Goal: Information Seeking & Learning: Check status

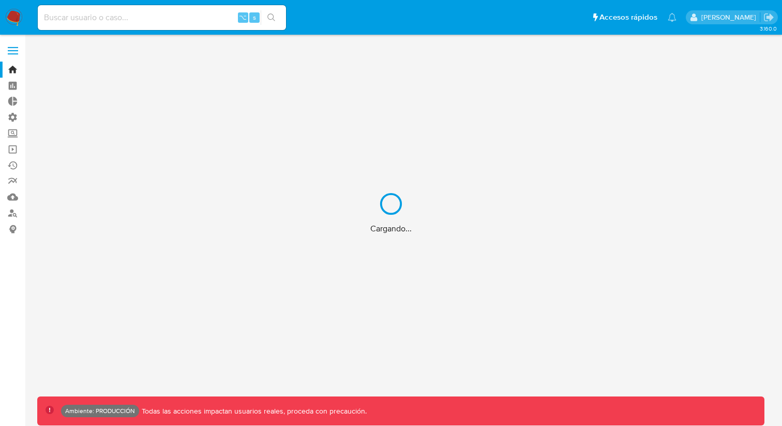
click at [141, 26] on div "Cargando..." at bounding box center [391, 213] width 782 height 426
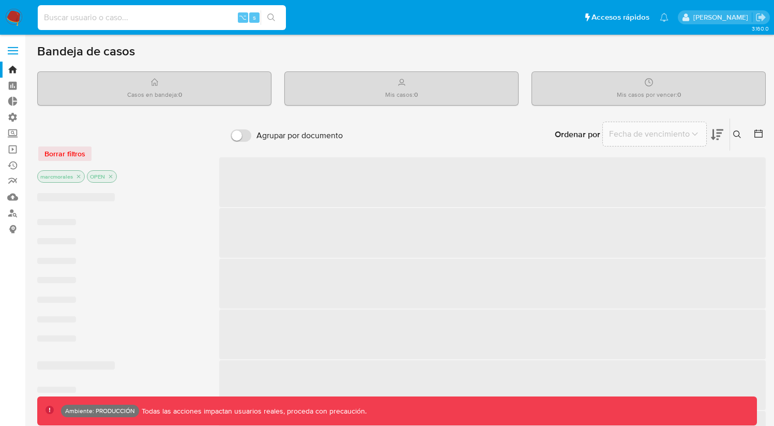
click at [149, 17] on input at bounding box center [162, 17] width 248 height 13
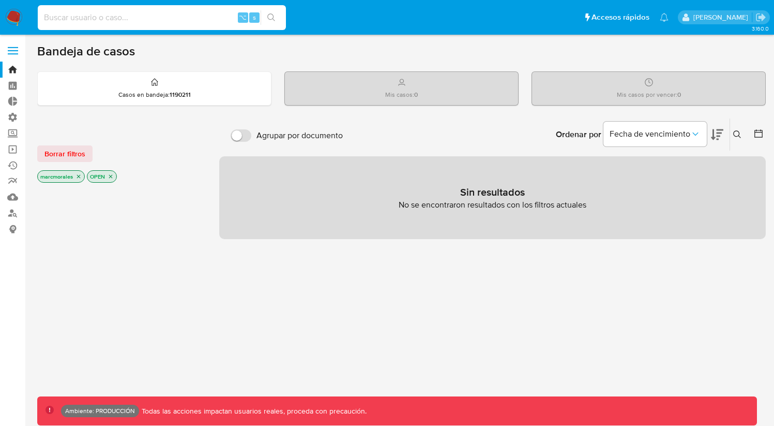
paste input "911383104hCITpop5G"
type input "911383104hCITpop5G"
paste input "911383104hCITpop5G"
click at [157, 14] on input "911383104hCITpop5G" at bounding box center [162, 17] width 248 height 13
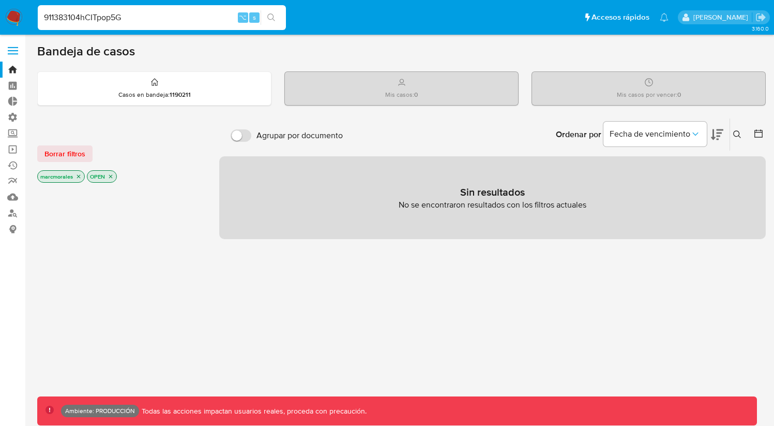
click at [157, 14] on input "911383104hCITpop5G" at bounding box center [162, 17] width 248 height 13
paste input "2543170421"
type input "2543170421"
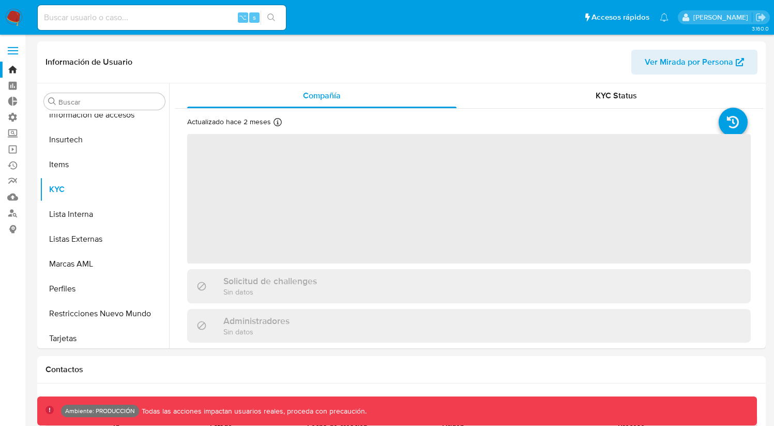
scroll to position [437, 0]
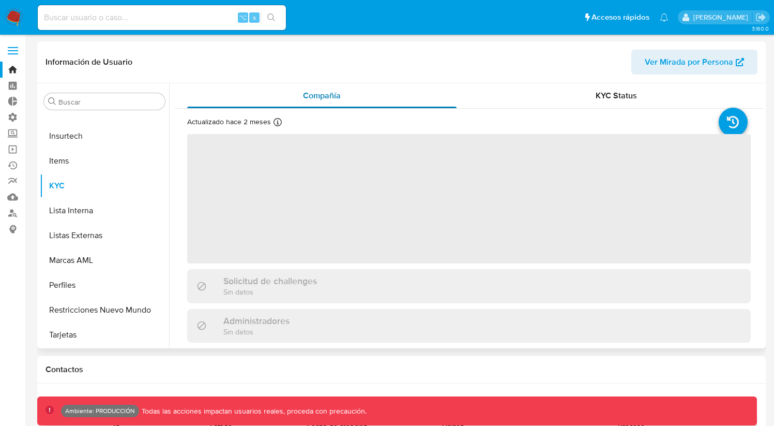
select select "10"
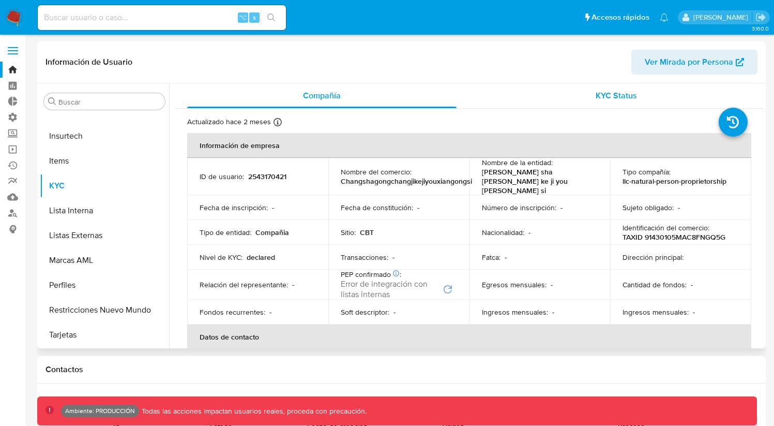
click at [586, 105] on div "KYC Status" at bounding box center [617, 95] width 270 height 25
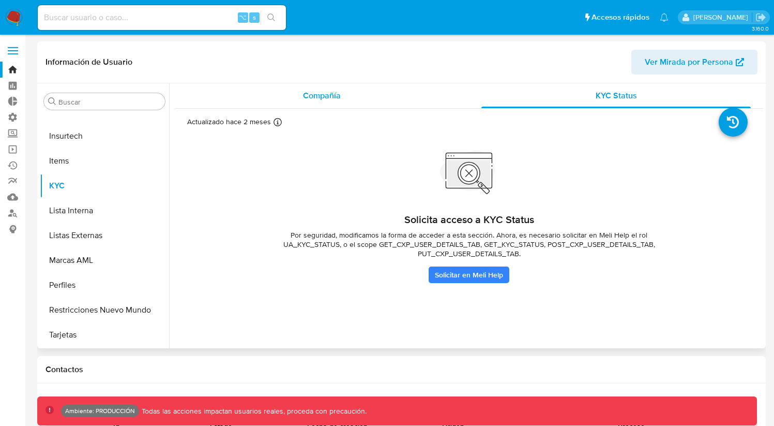
click at [374, 96] on div "Compañía" at bounding box center [322, 95] width 270 height 25
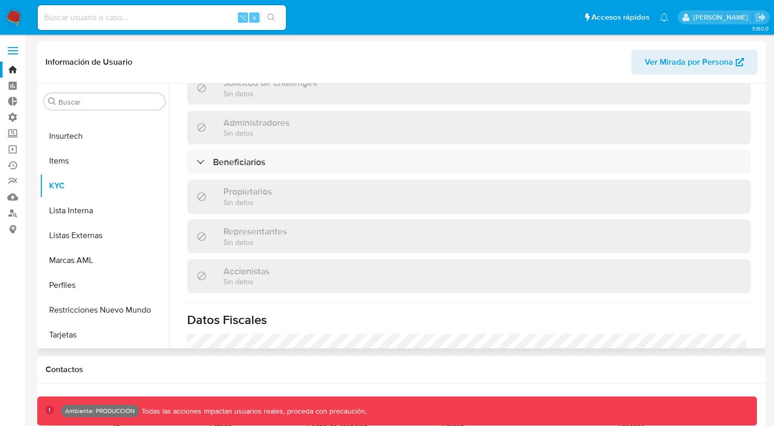
scroll to position [449, 0]
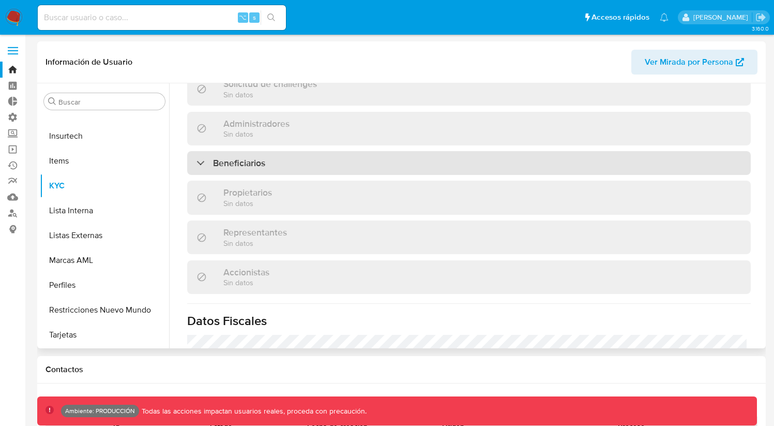
click at [198, 157] on div "Beneficiarios" at bounding box center [469, 163] width 564 height 24
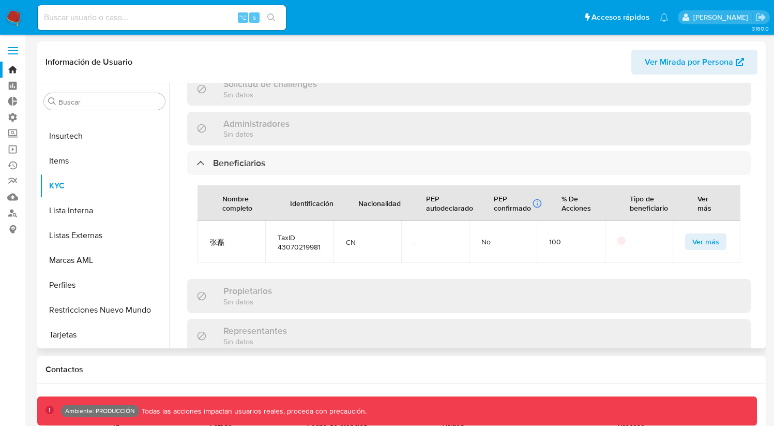
click at [704, 234] on span "Ver más" at bounding box center [706, 241] width 27 height 14
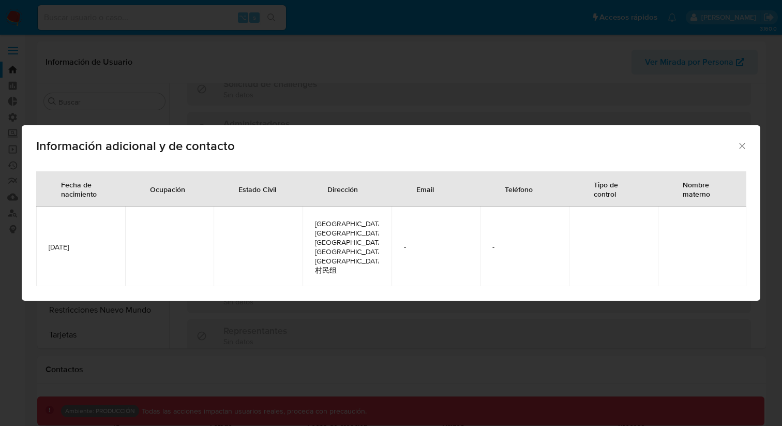
click at [500, 317] on div "Información adicional y de contacto Fecha de nacimiento Ocupación Estado Civil …" at bounding box center [391, 213] width 782 height 426
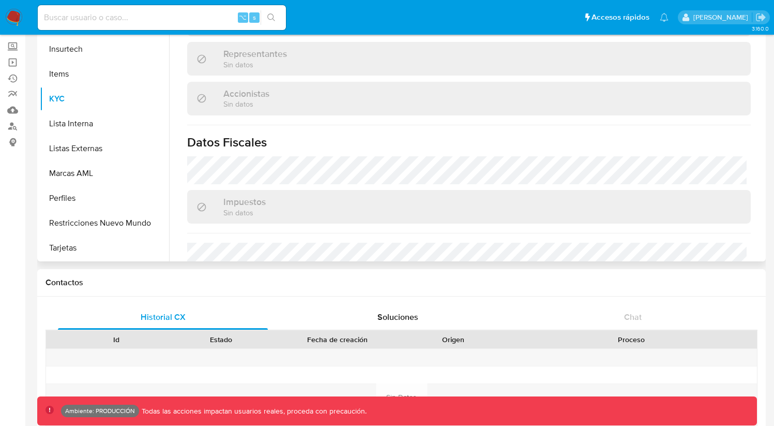
scroll to position [91, 0]
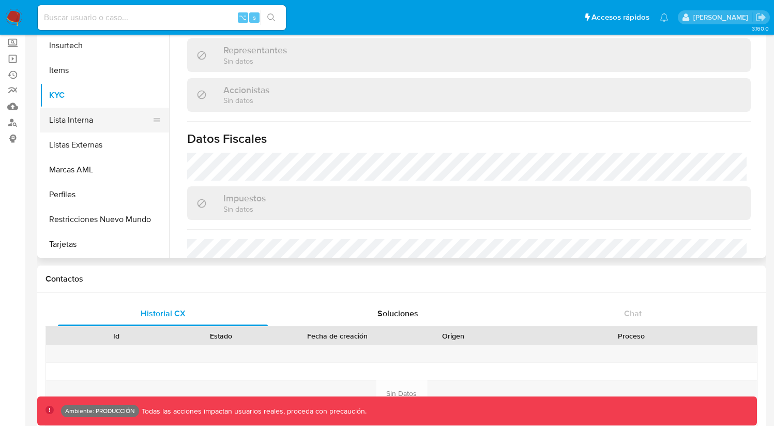
click at [109, 119] on button "Lista Interna" at bounding box center [100, 120] width 121 height 25
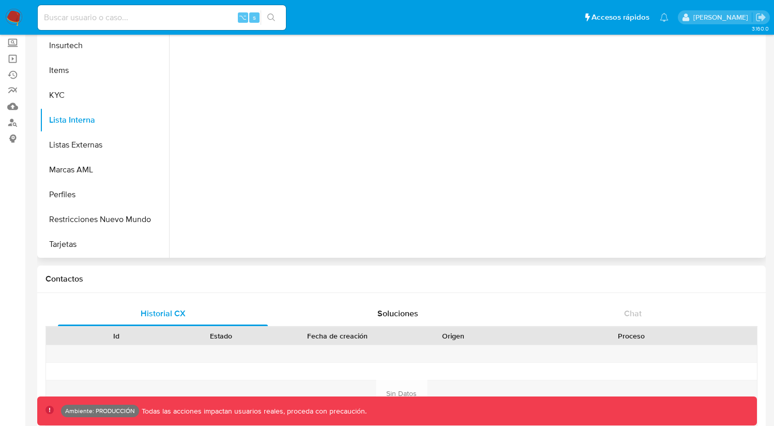
scroll to position [0, 0]
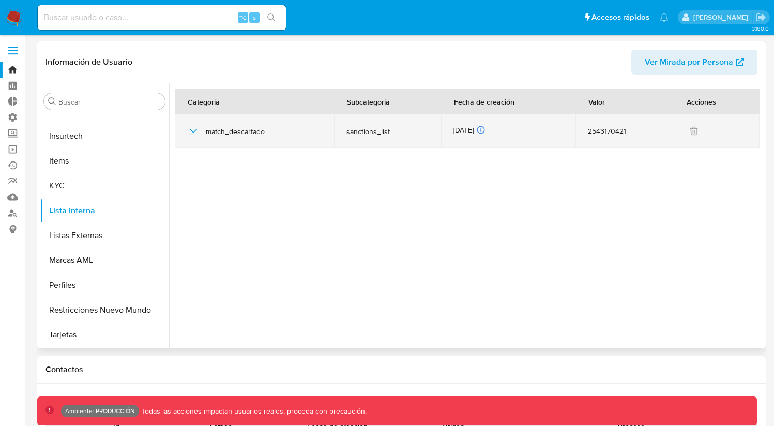
click at [193, 127] on icon "button" at bounding box center [193, 131] width 12 height 12
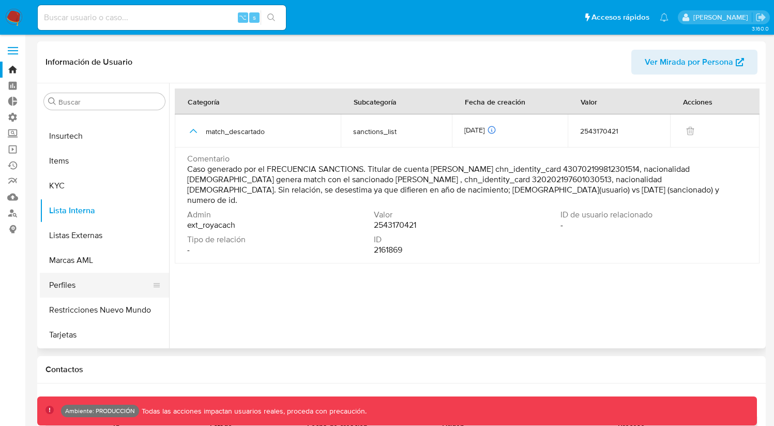
click at [88, 276] on button "Perfiles" at bounding box center [100, 285] width 121 height 25
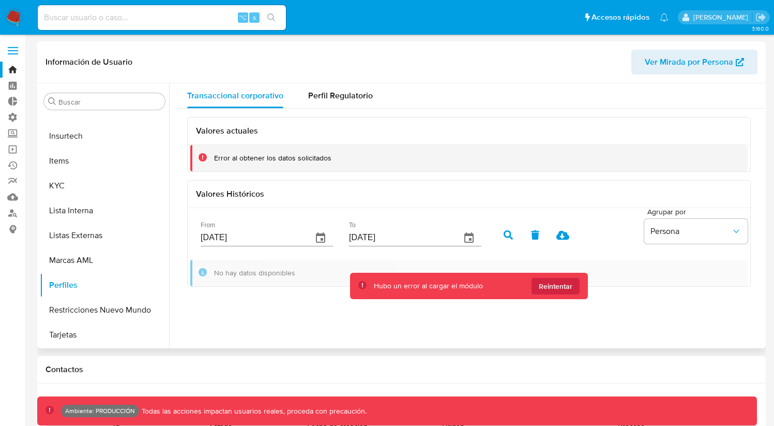
click at [704, 59] on span "Ver Mirada por Persona" at bounding box center [689, 62] width 88 height 25
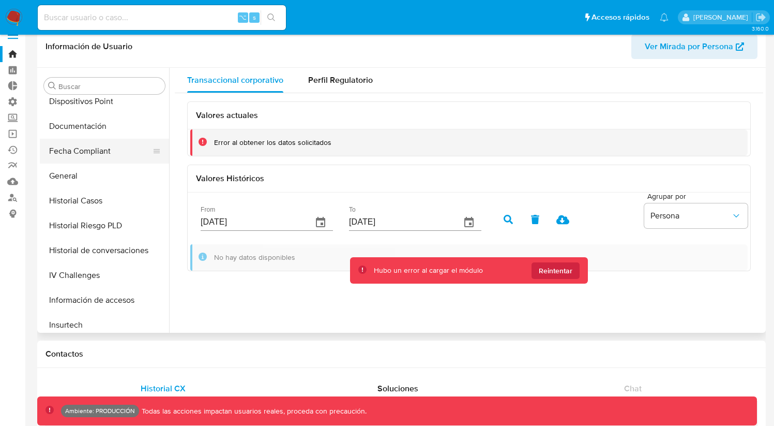
scroll to position [230, 0]
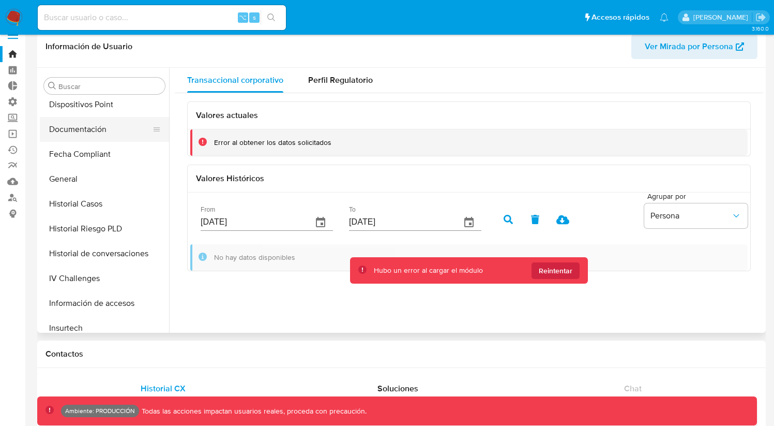
click at [93, 135] on button "Documentación" at bounding box center [100, 129] width 121 height 25
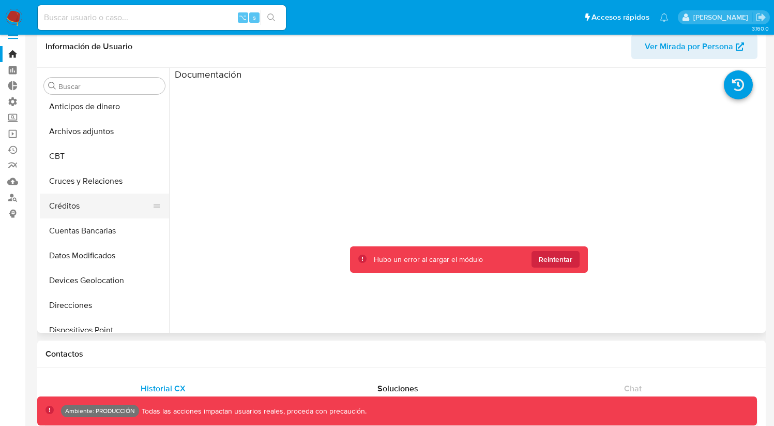
scroll to position [0, 0]
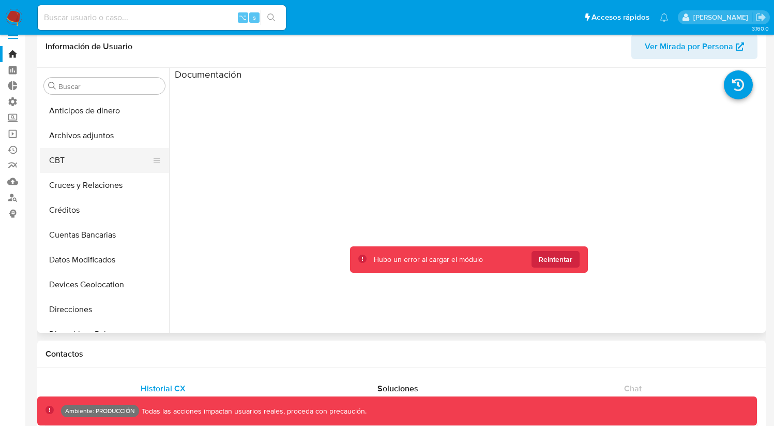
click at [93, 167] on button "CBT" at bounding box center [100, 160] width 121 height 25
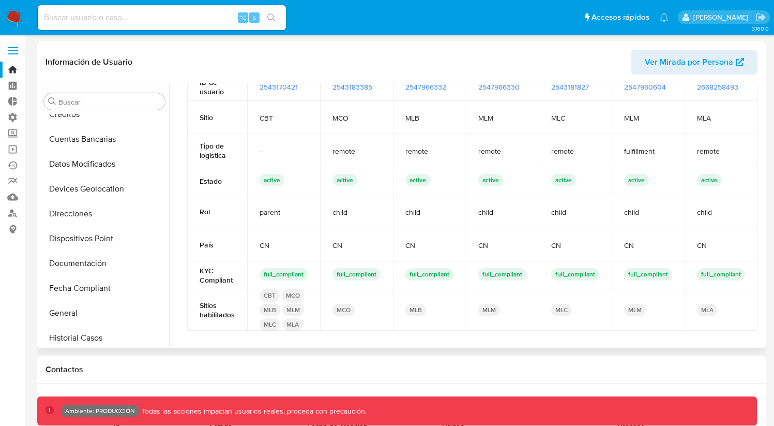
scroll to position [116, 0]
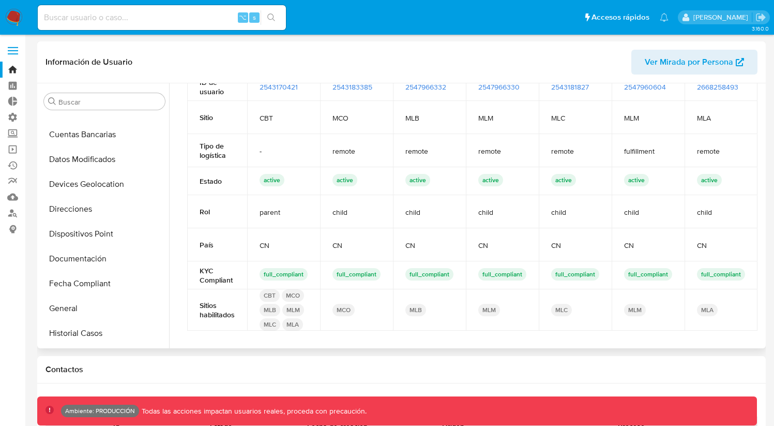
click at [109, 139] on button "Cuentas Bancarias" at bounding box center [104, 134] width 129 height 25
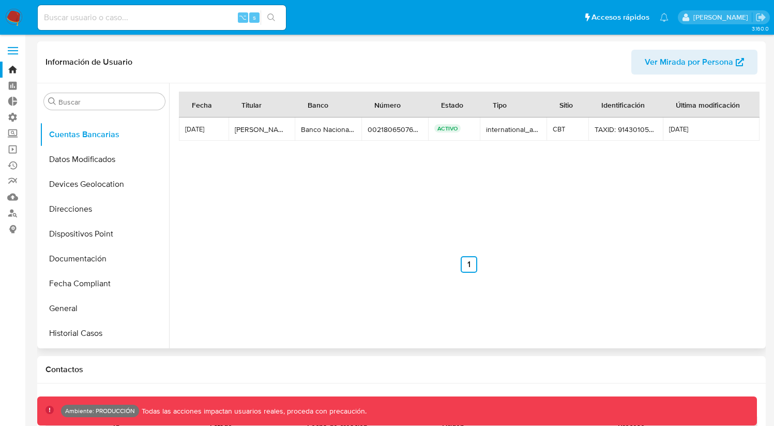
click at [592, 133] on td "TAXID: 91430105MAC8FNGQ5G TAXID: 91430105MAC8FNGQ5G" at bounding box center [626, 128] width 74 height 23
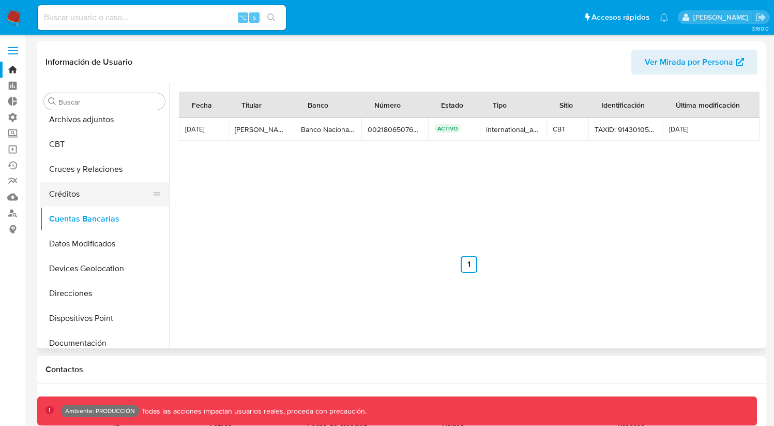
scroll to position [50, 0]
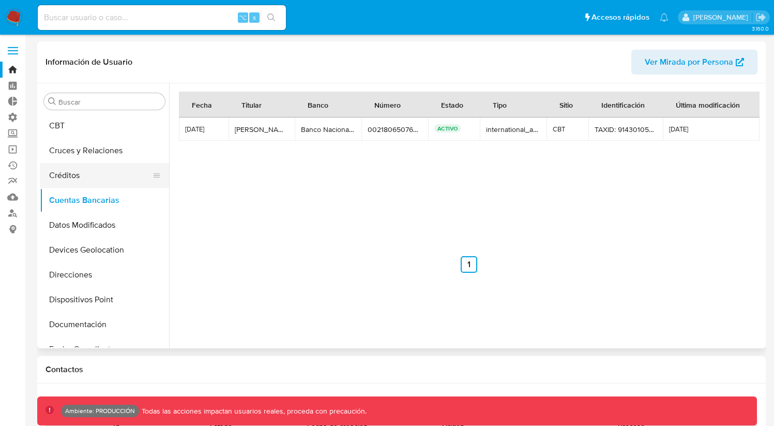
click at [81, 215] on button "Datos Modificados" at bounding box center [104, 225] width 129 height 25
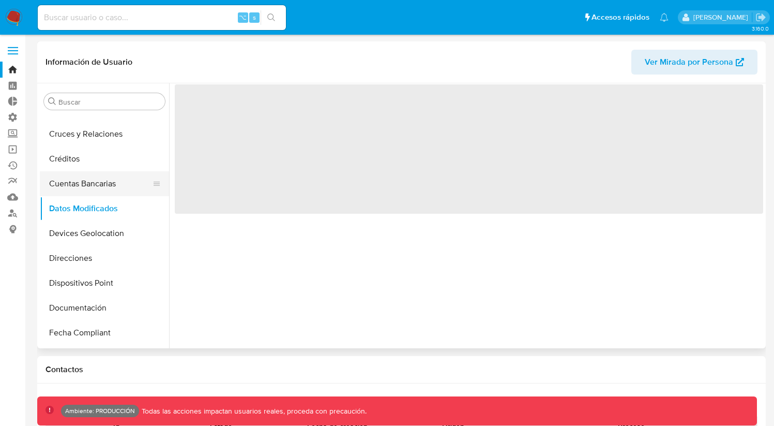
scroll to position [88, 0]
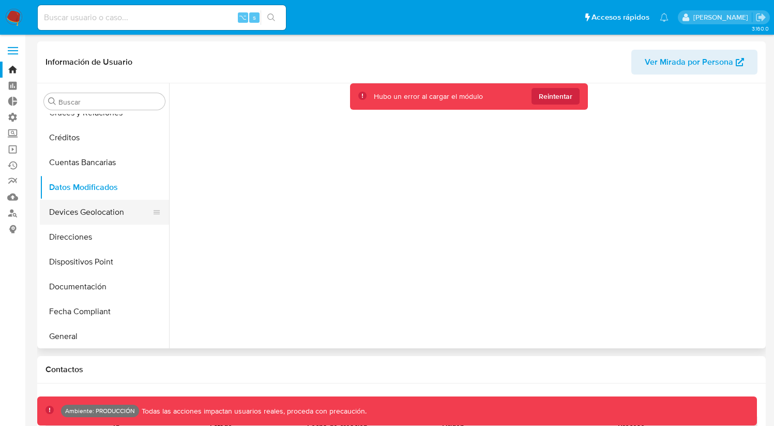
click at [91, 222] on button "Devices Geolocation" at bounding box center [100, 212] width 121 height 25
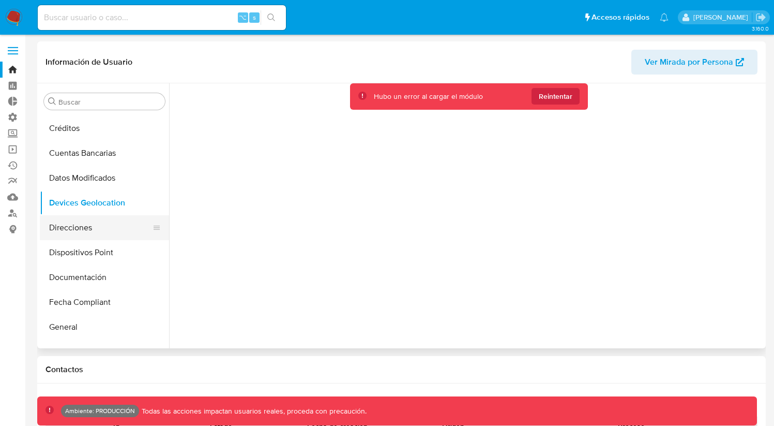
scroll to position [99, 0]
click at [89, 234] on button "Direcciones" at bounding box center [100, 225] width 121 height 25
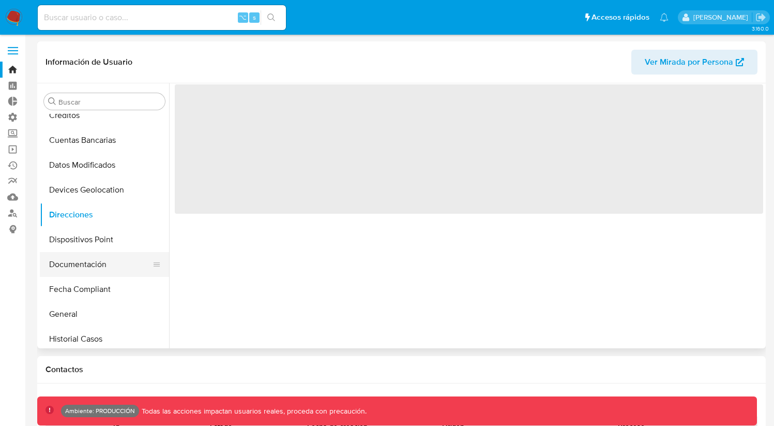
scroll to position [115, 0]
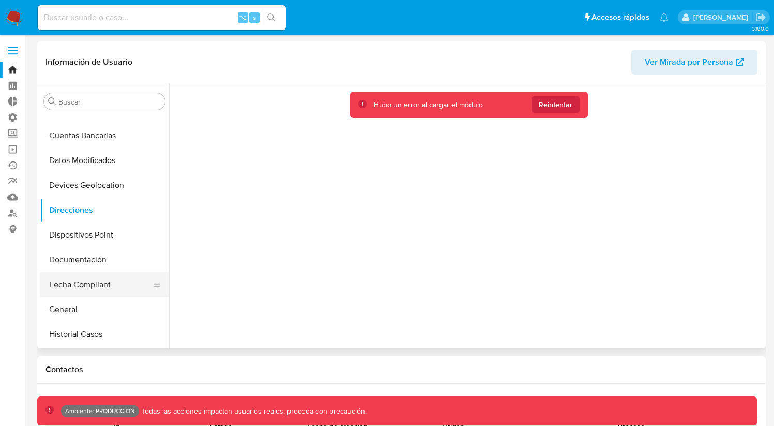
click at [84, 293] on button "Fecha Compliant" at bounding box center [100, 284] width 121 height 25
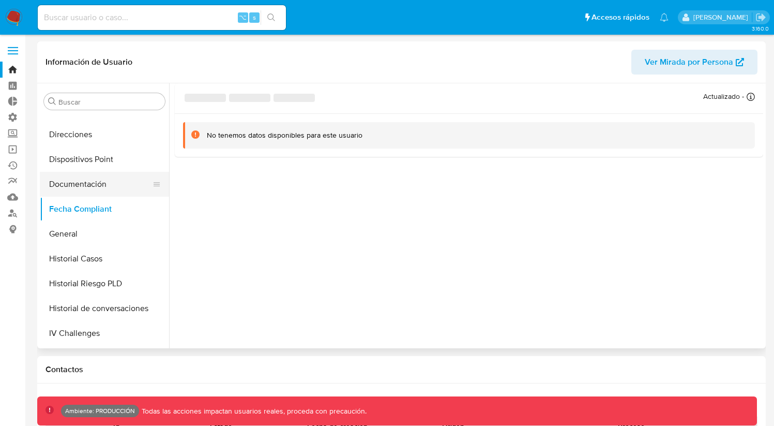
scroll to position [196, 0]
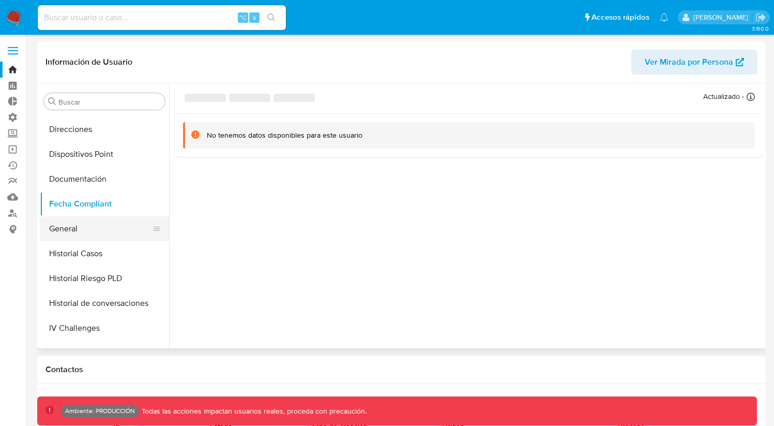
click at [94, 220] on button "General" at bounding box center [100, 228] width 121 height 25
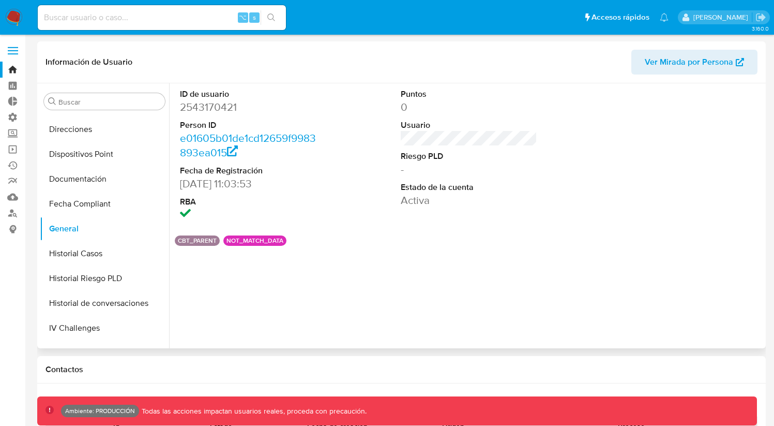
click at [217, 112] on dd "2543170421" at bounding box center [248, 107] width 137 height 14
click at [218, 110] on dd "2543170421" at bounding box center [248, 107] width 137 height 14
copy dd "2543170421"
click at [107, 26] on div "⌥ s" at bounding box center [162, 17] width 248 height 25
click at [115, 22] on input at bounding box center [162, 17] width 248 height 13
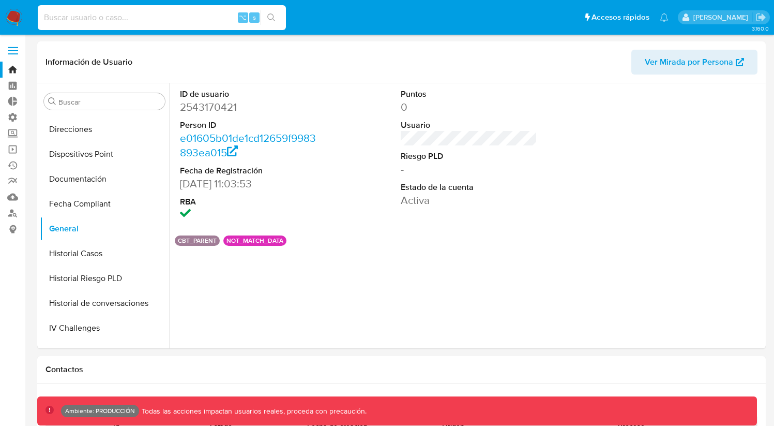
click at [118, 16] on input at bounding box center [162, 17] width 248 height 13
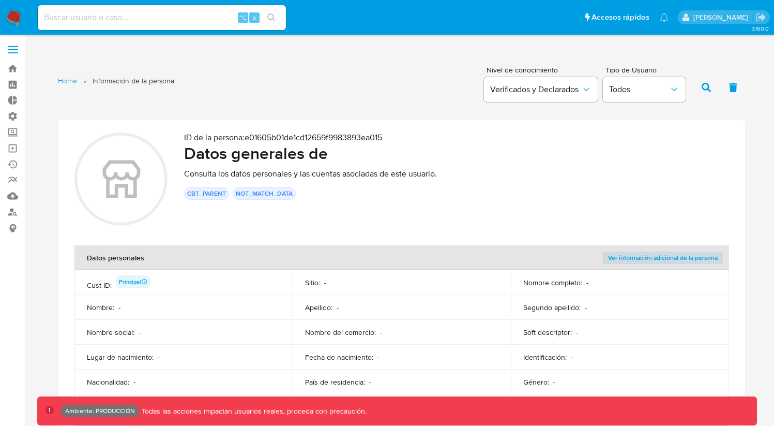
scroll to position [2, 0]
click at [214, 226] on div "ID de la persona : e01605b01de1cd12659f9983893ea015 Datos generales de Consulta…" at bounding box center [456, 179] width 545 height 96
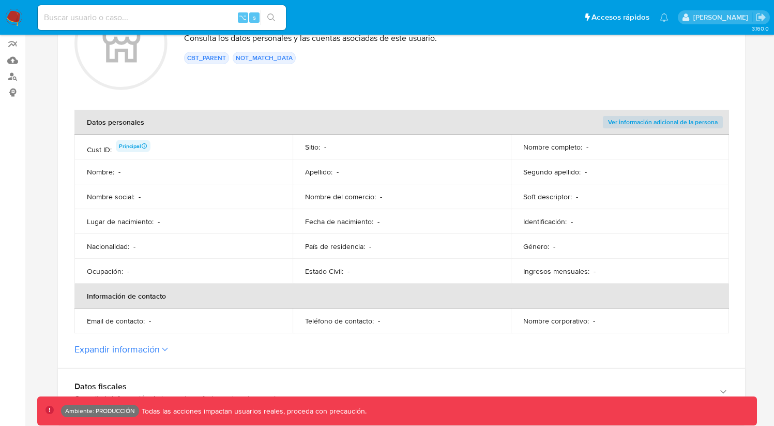
scroll to position [234, 0]
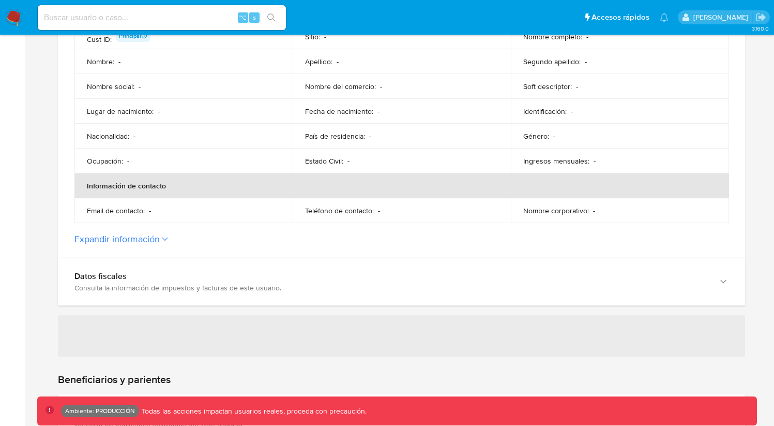
click at [142, 234] on button "Expandir información" at bounding box center [116, 238] width 85 height 11
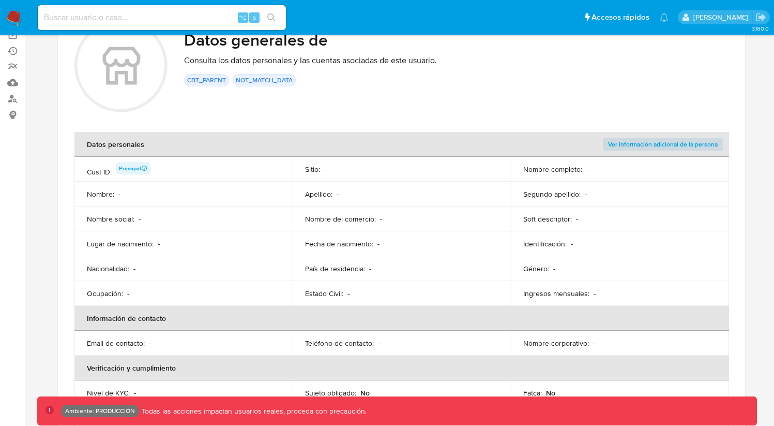
scroll to position [52, 0]
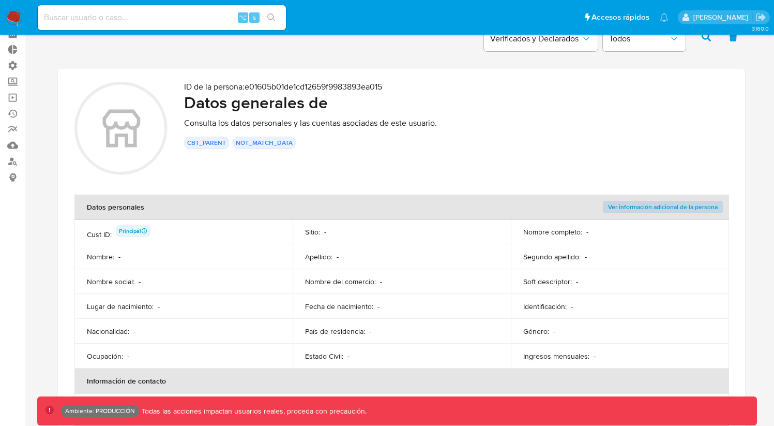
click at [650, 208] on span "Ver información adicional de la persona" at bounding box center [663, 207] width 110 height 10
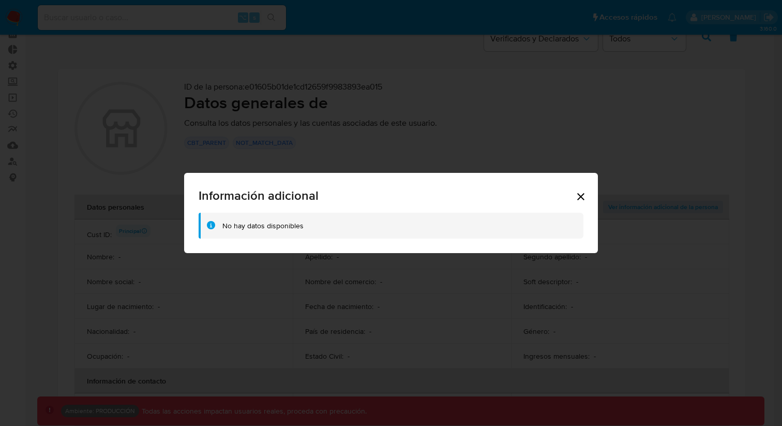
click at [591, 199] on div "Información adicional No hay datos disponibles" at bounding box center [391, 213] width 414 height 80
click at [584, 197] on icon "Cerrar" at bounding box center [581, 196] width 12 height 12
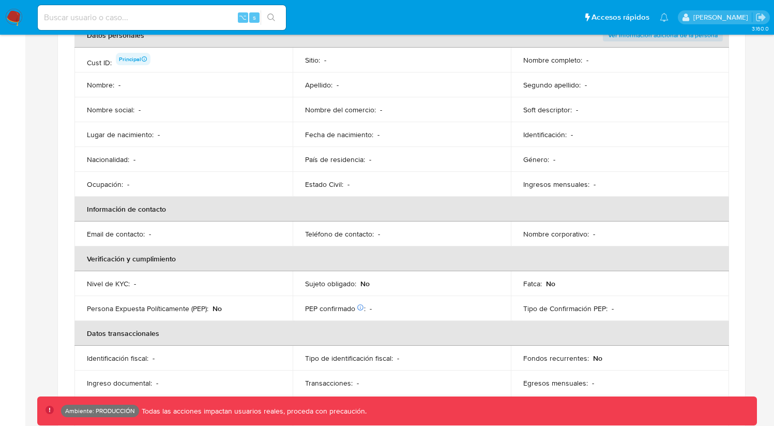
scroll to position [0, 0]
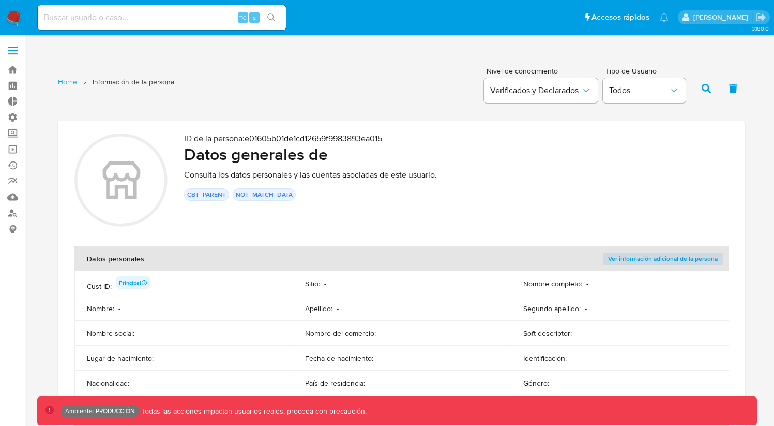
click at [20, 49] on label at bounding box center [13, 51] width 26 height 22
click at [0, 0] on input "checkbox" at bounding box center [0, 0] width 0 height 0
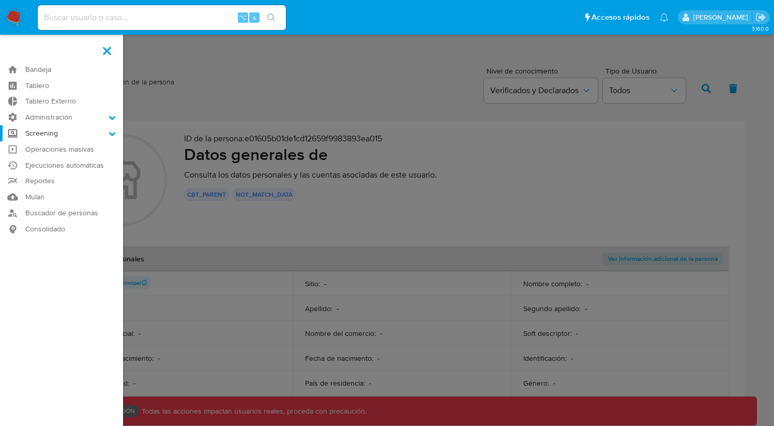
click at [121, 136] on label "Screening" at bounding box center [61, 133] width 123 height 16
click at [0, 0] on input "Screening" at bounding box center [0, 0] width 0 height 0
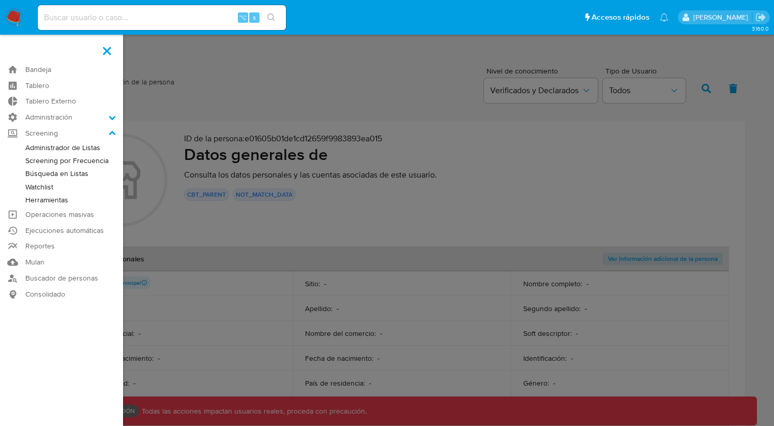
click at [63, 177] on link "Búsqueda en Listas" at bounding box center [61, 173] width 123 height 13
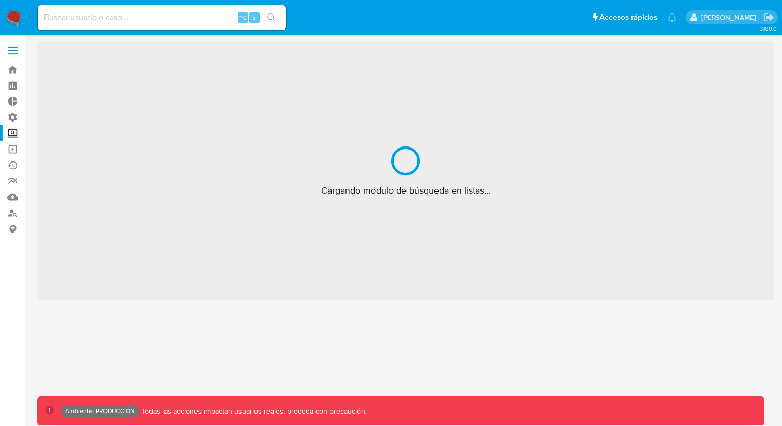
click at [171, 23] on input at bounding box center [162, 17] width 248 height 13
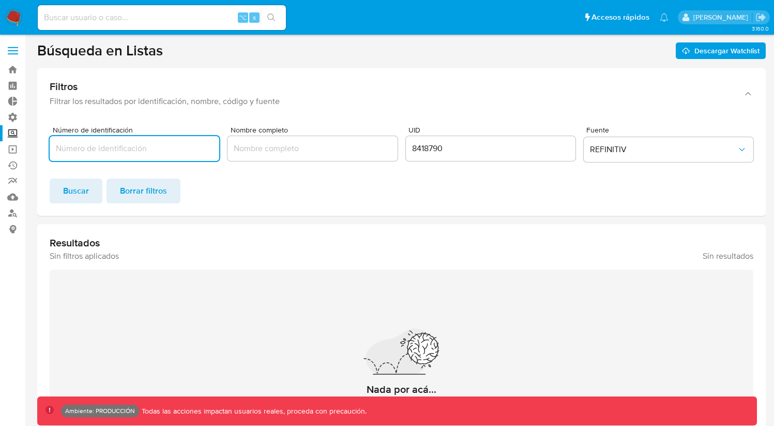
click at [160, 153] on input "Número de identificación" at bounding box center [135, 148] width 170 height 13
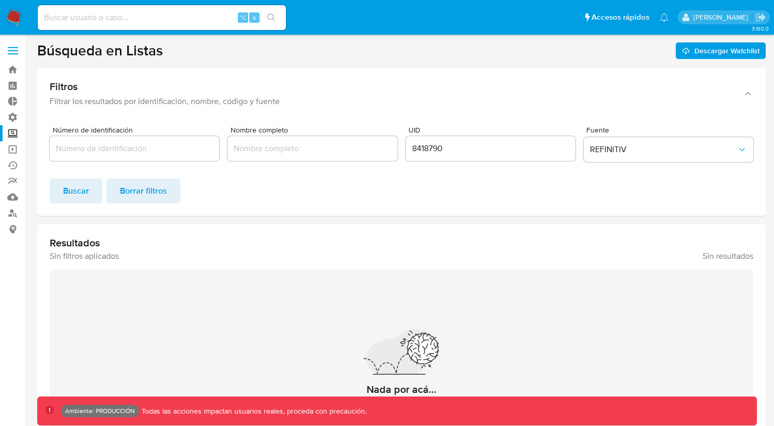
click at [307, 157] on div at bounding box center [313, 148] width 170 height 25
click at [310, 147] on input "Nombre completo" at bounding box center [313, 148] width 170 height 13
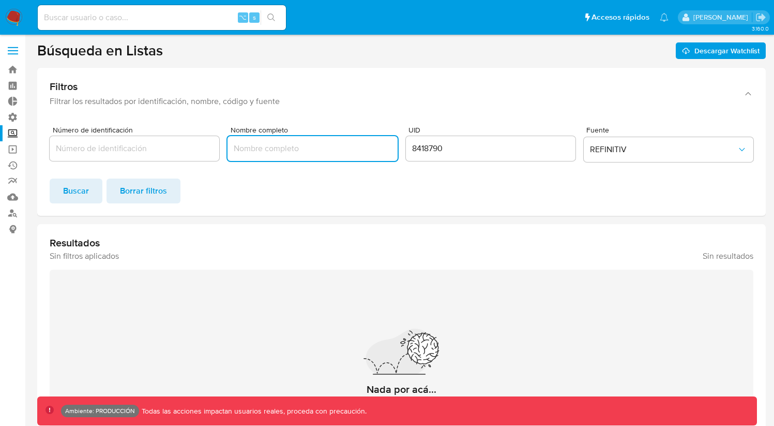
paste input ""Lei Zhang""
type input "[PERSON_NAME]"
click at [479, 156] on div "8418790" at bounding box center [491, 148] width 170 height 25
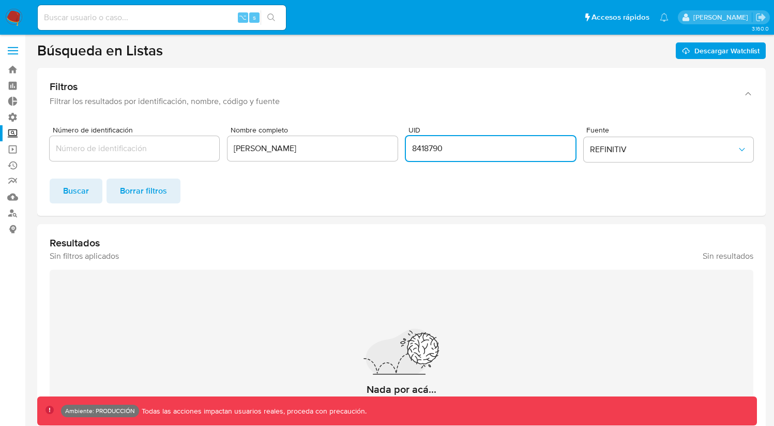
click at [477, 149] on input "8418790" at bounding box center [491, 148] width 170 height 13
drag, startPoint x: 477, startPoint y: 149, endPoint x: 194, endPoint y: 138, distance: 283.7
click at [192, 132] on div "Número de identificación Nombre completo Lei Zhang UID 8418790 Fuente REFINITIV" at bounding box center [402, 146] width 704 height 40
click at [63, 198] on span "Buscar" at bounding box center [76, 190] width 26 height 23
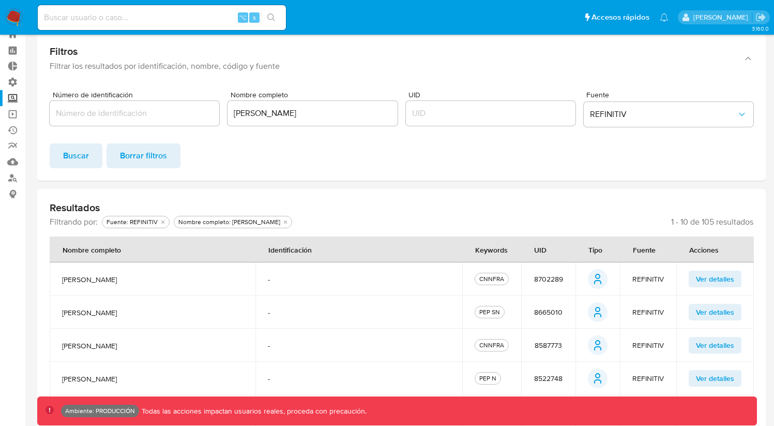
scroll to position [37, 0]
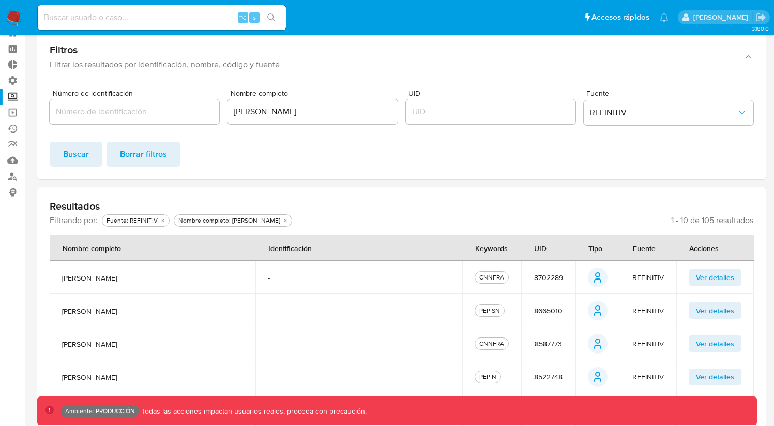
click at [721, 276] on span "Ver detalles" at bounding box center [715, 277] width 38 height 14
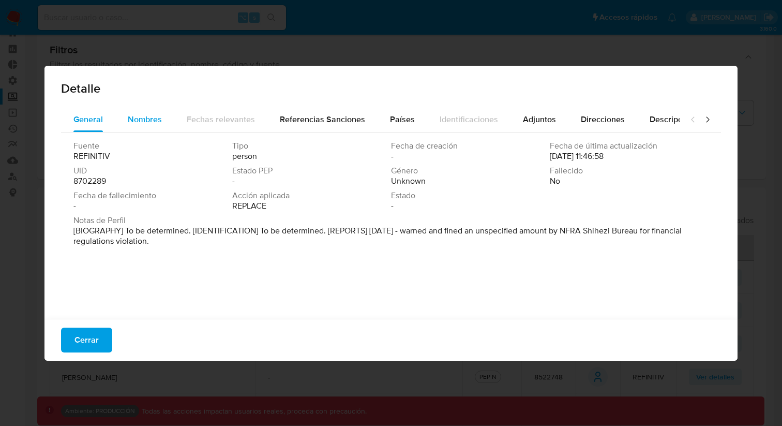
click at [153, 121] on span "Nombres" at bounding box center [145, 119] width 34 height 12
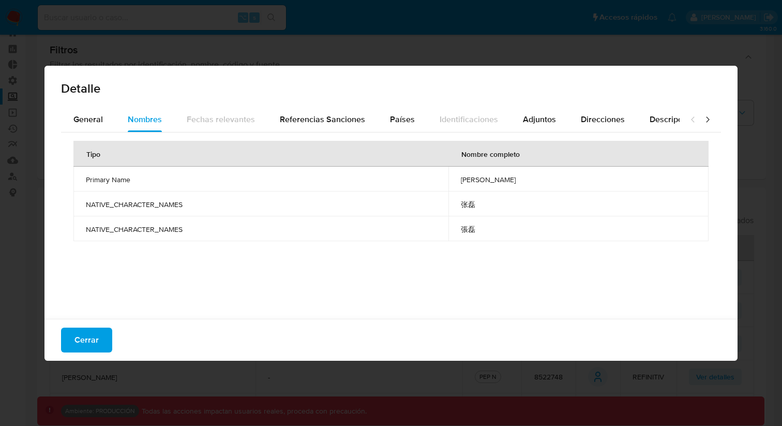
click at [760, 193] on div "Detalle General Nombres Fechas relevantes Referencias Sanciones Países Identifi…" at bounding box center [391, 213] width 782 height 426
click at [85, 332] on span "Cerrar" at bounding box center [86, 339] width 24 height 23
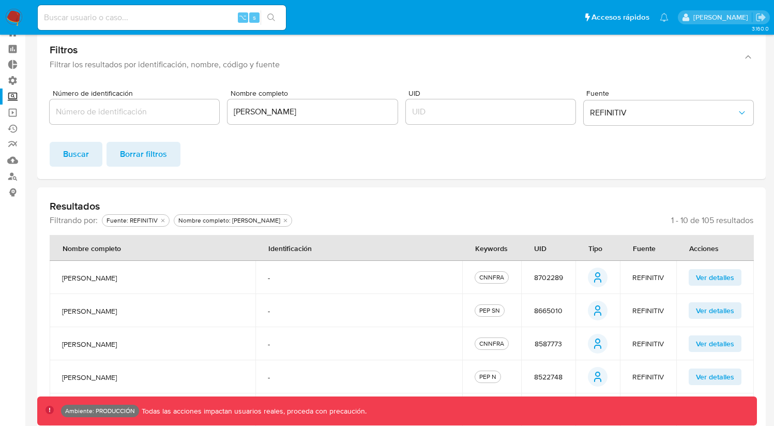
click at [710, 312] on span "Ver detalles" at bounding box center [715, 310] width 38 height 14
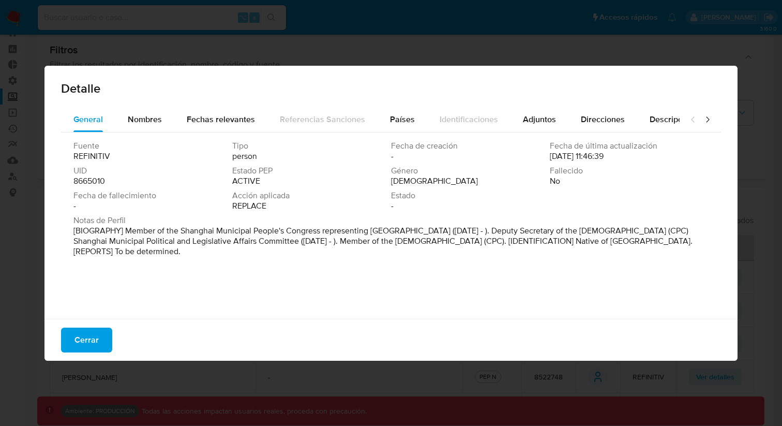
click at [142, 98] on div "Detalle" at bounding box center [390, 86] width 693 height 41
click at [133, 123] on span "Nombres" at bounding box center [145, 119] width 34 height 12
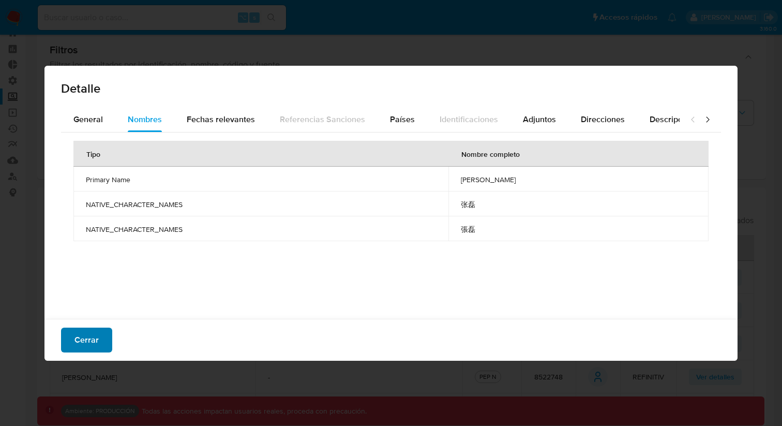
click at [103, 339] on button "Cerrar" at bounding box center [86, 339] width 51 height 25
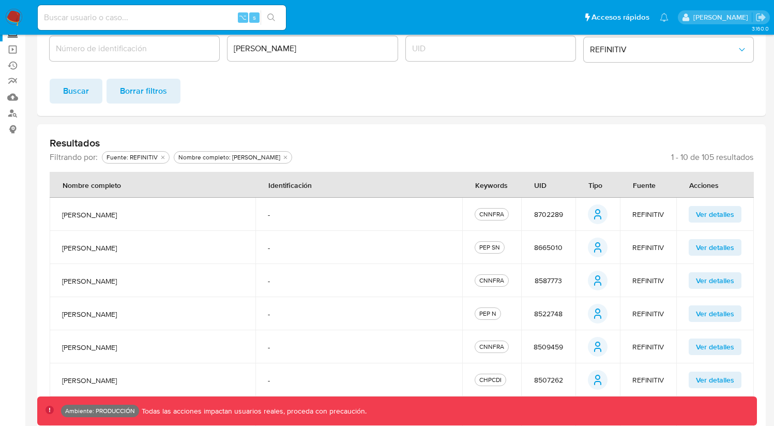
scroll to position [284, 0]
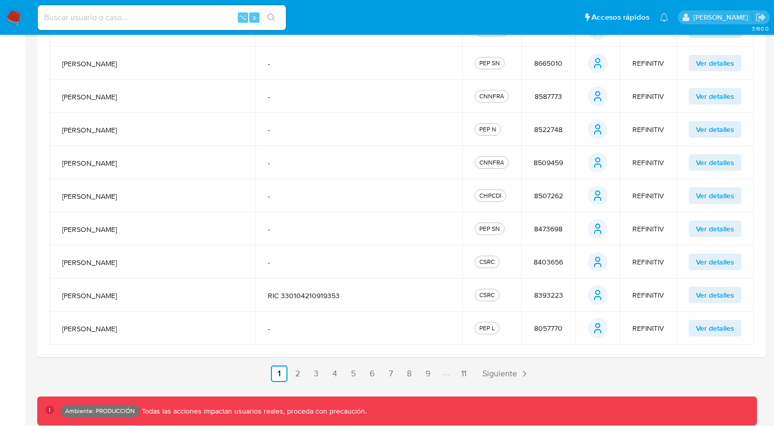
click at [711, 300] on span "Ver detalles" at bounding box center [715, 295] width 38 height 14
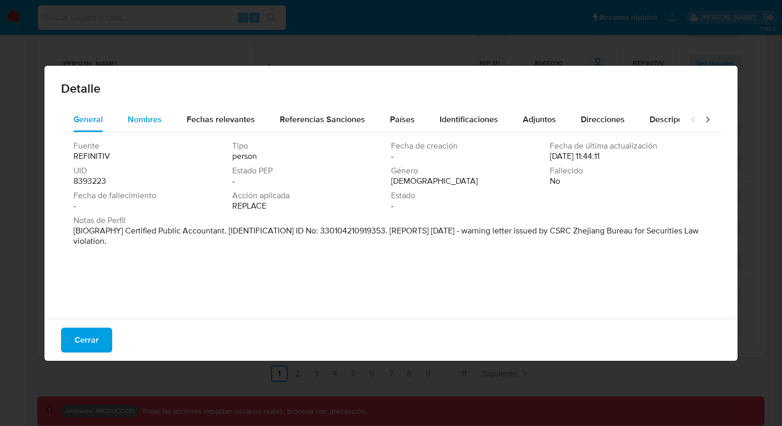
click at [136, 123] on span "Nombres" at bounding box center [145, 119] width 34 height 12
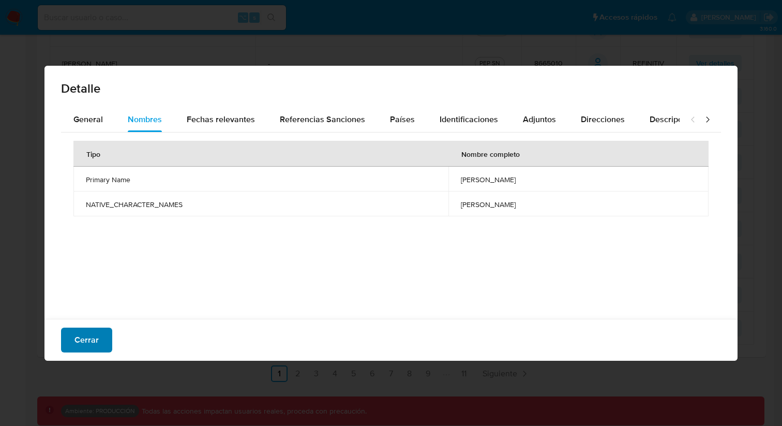
click at [94, 338] on span "Cerrar" at bounding box center [86, 339] width 24 height 23
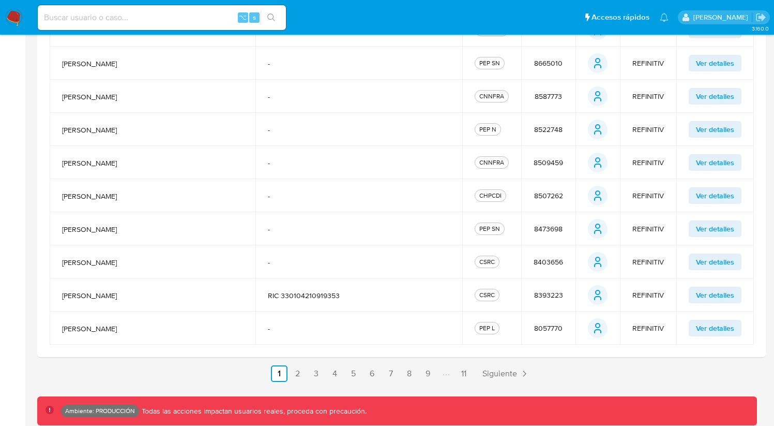
drag, startPoint x: 272, startPoint y: 278, endPoint x: 218, endPoint y: 276, distance: 53.8
click at [225, 277] on tbody "lei zhang - CNNFRA 8702289 person person REFINITIV Ver detalles lei zhang - PEP…" at bounding box center [402, 178] width 705 height 331
click at [267, 301] on td "RIC 330104210919353" at bounding box center [359, 294] width 207 height 33
click at [136, 21] on input at bounding box center [162, 17] width 248 height 13
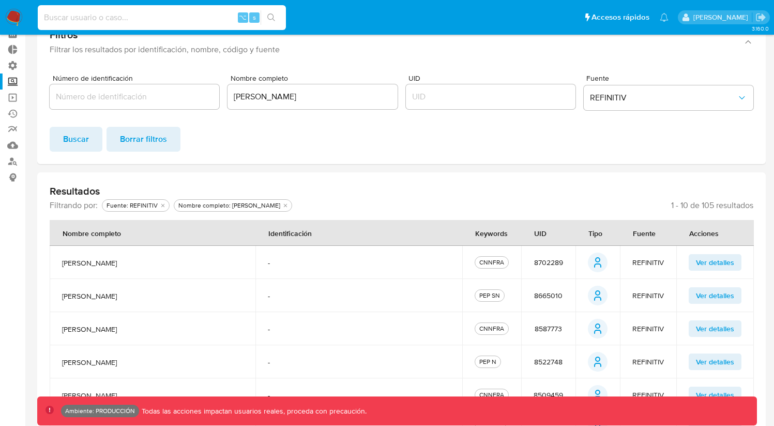
scroll to position [0, 0]
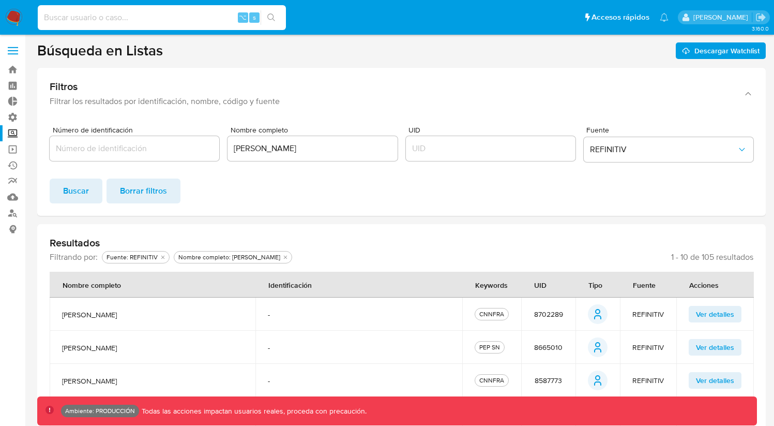
click at [101, 140] on div at bounding box center [135, 148] width 170 height 25
click at [109, 154] on input "Número de identificación" at bounding box center [135, 148] width 170 height 13
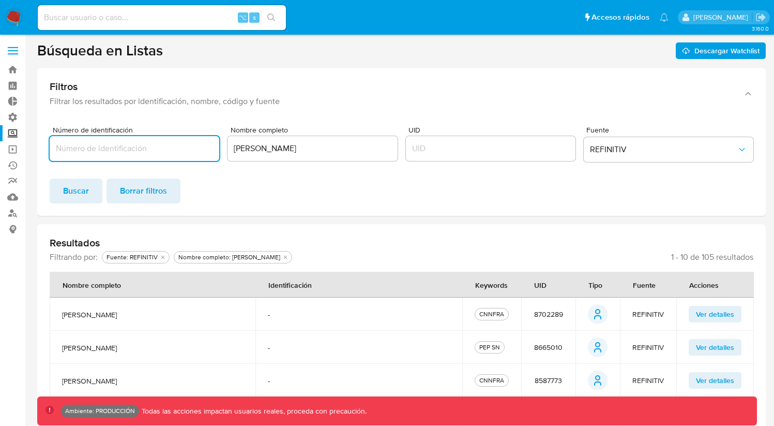
paste input "430702199812301514"
type input "430702199812301514"
click at [276, 156] on div "[PERSON_NAME]" at bounding box center [313, 148] width 170 height 25
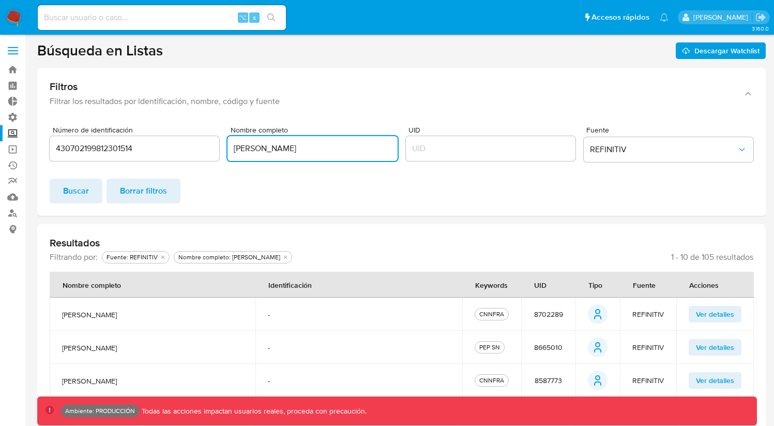
click at [255, 153] on input "[PERSON_NAME]" at bounding box center [313, 148] width 170 height 13
click at [84, 194] on span "Buscar" at bounding box center [76, 190] width 26 height 23
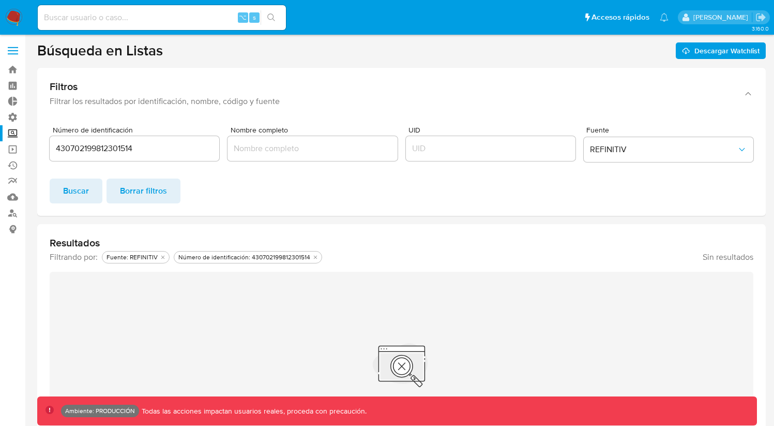
click at [102, 142] on input "430702199812301514" at bounding box center [135, 148] width 170 height 13
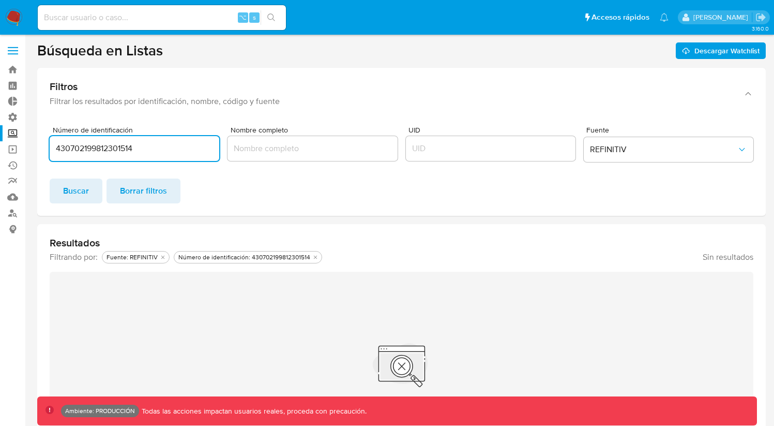
click at [102, 142] on input "430702199812301514" at bounding box center [135, 148] width 170 height 13
click at [299, 148] on input "Nombre completo" at bounding box center [313, 148] width 170 height 13
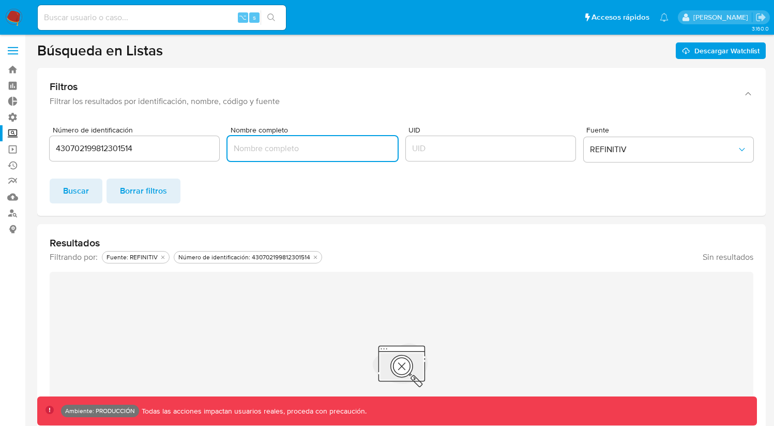
click at [480, 158] on div at bounding box center [491, 148] width 170 height 25
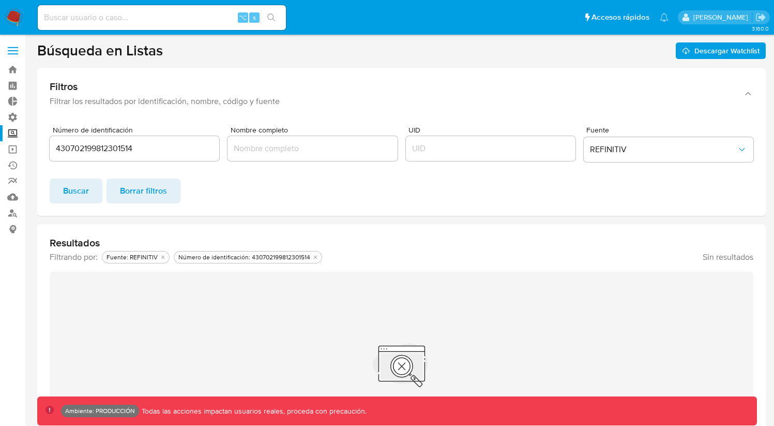
click at [481, 145] on input "UID" at bounding box center [491, 148] width 170 height 13
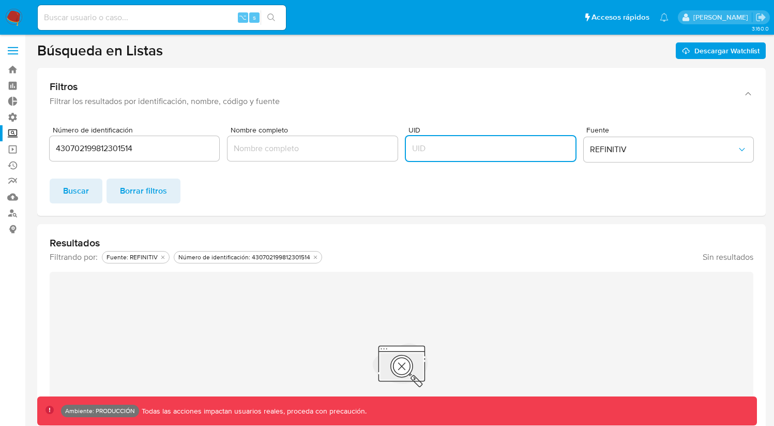
click at [145, 146] on input "430702199812301514" at bounding box center [135, 148] width 170 height 13
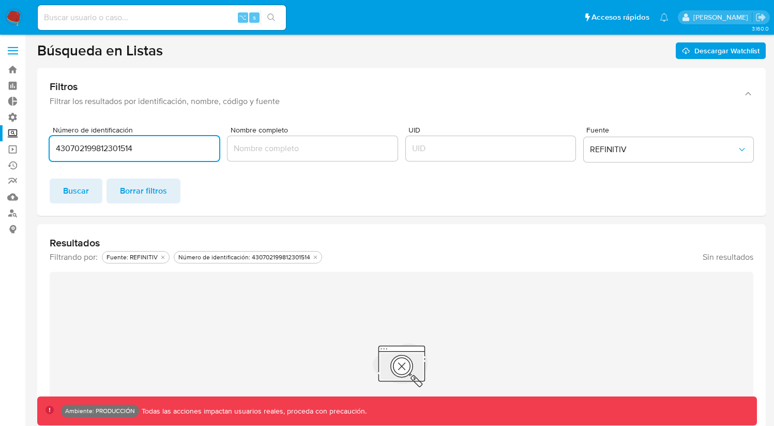
click at [146, 141] on div "430702199812301514" at bounding box center [135, 148] width 170 height 25
click at [146, 140] on div "430702199812301514" at bounding box center [135, 148] width 170 height 25
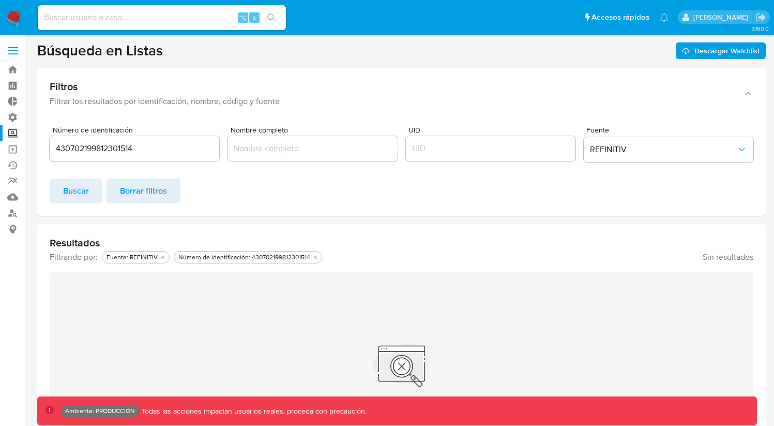
drag, startPoint x: 115, startPoint y: 137, endPoint x: 109, endPoint y: 131, distance: 8.0
click at [113, 134] on div "Número de identificación 430702199812301514" at bounding box center [135, 146] width 170 height 40
click at [112, 147] on input "430702199812301514" at bounding box center [135, 148] width 170 height 13
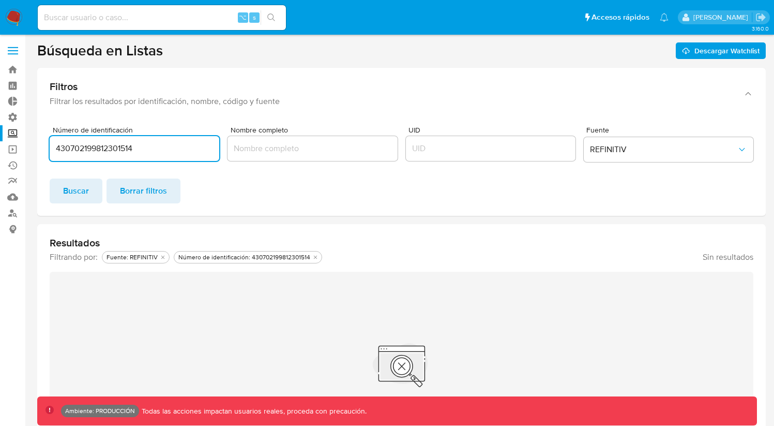
click at [112, 147] on input "430702199812301514" at bounding box center [135, 148] width 170 height 13
click at [299, 153] on input "Nombre completo" at bounding box center [313, 148] width 170 height 13
click at [127, 147] on input "430702199812301514" at bounding box center [135, 148] width 170 height 13
click at [121, 149] on input "430702199812301514" at bounding box center [135, 148] width 170 height 13
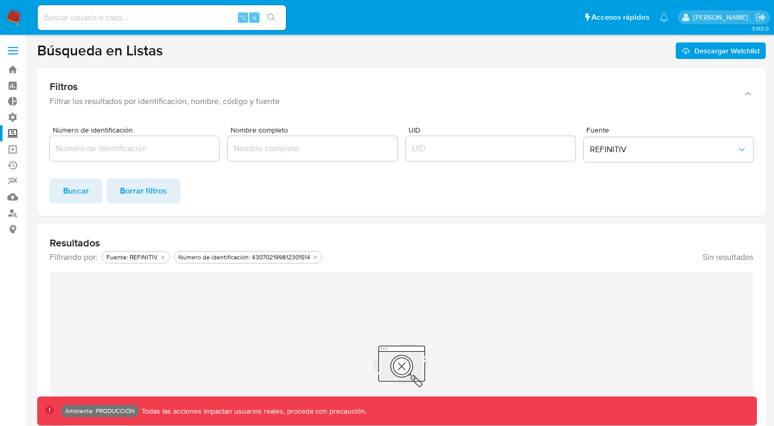
click at [227, 158] on div "Número de identificación Nombre completo UID Fuente REFINITIV" at bounding box center [402, 146] width 704 height 40
click at [249, 156] on div at bounding box center [313, 148] width 170 height 25
click at [260, 153] on input "Nombre completo" at bounding box center [313, 148] width 170 height 13
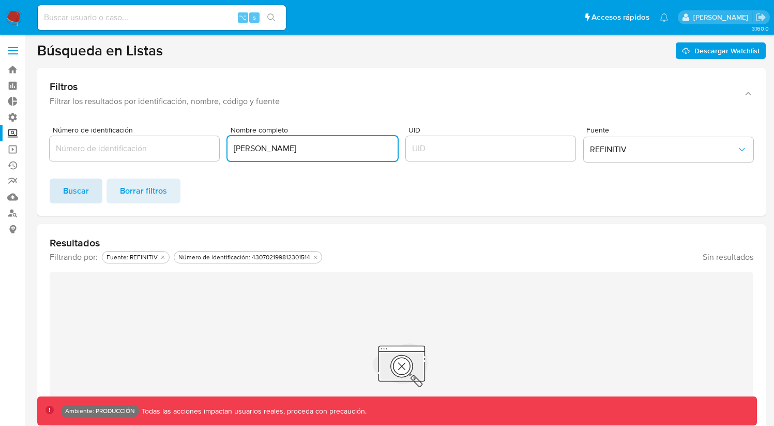
click at [70, 187] on span "Buscar" at bounding box center [76, 190] width 26 height 23
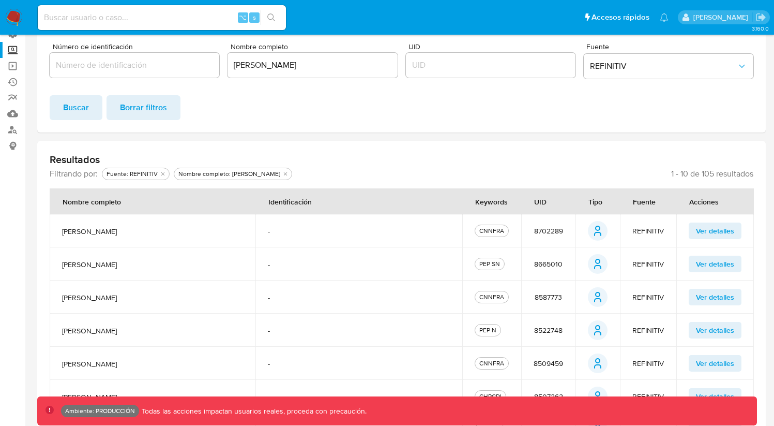
scroll to position [85, 0]
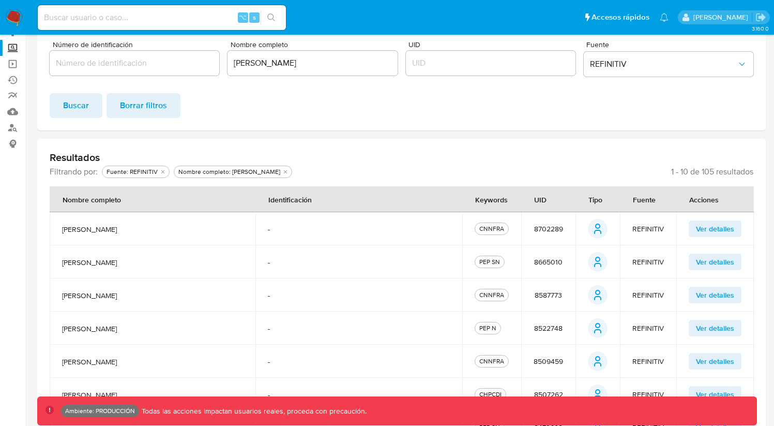
click at [736, 234] on button "Ver detalles" at bounding box center [715, 228] width 53 height 17
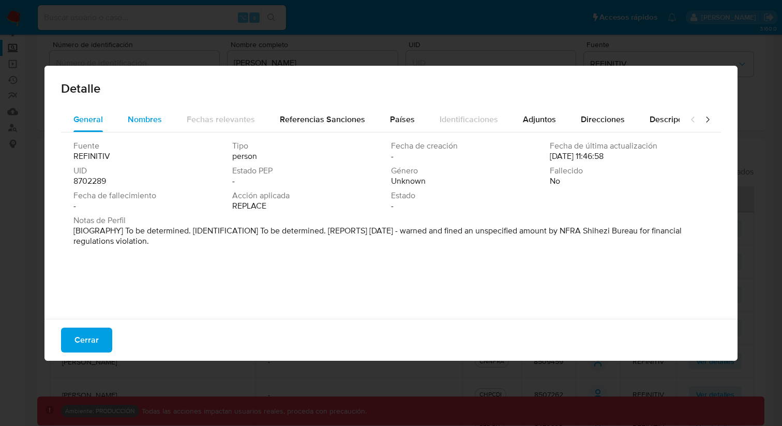
click at [171, 124] on button "Nombres" at bounding box center [144, 119] width 59 height 25
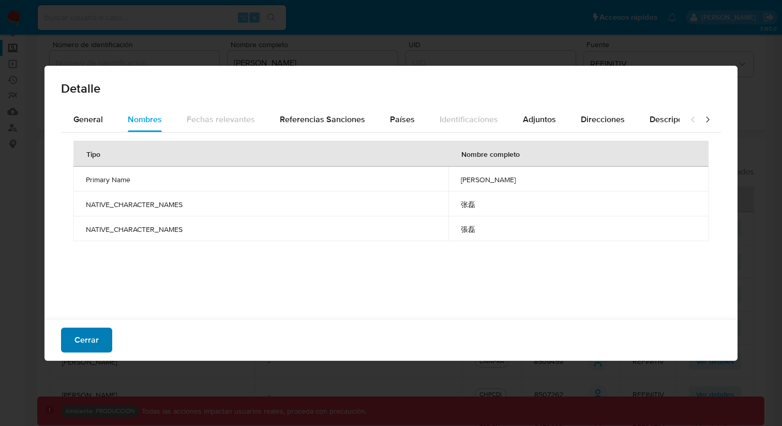
click at [84, 333] on span "Cerrar" at bounding box center [86, 339] width 24 height 23
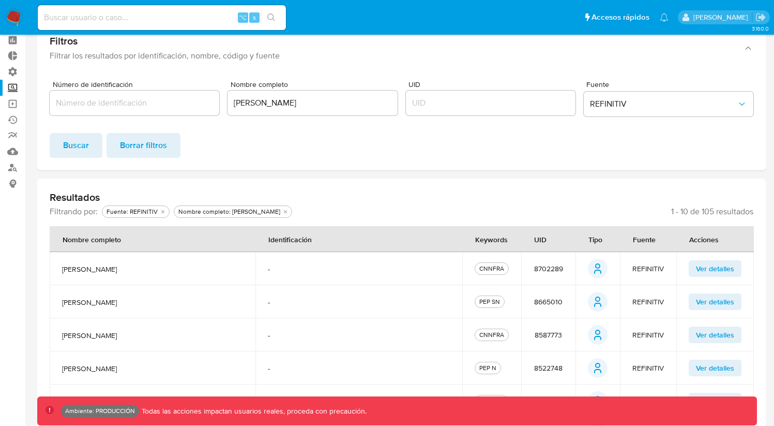
scroll to position [0, 0]
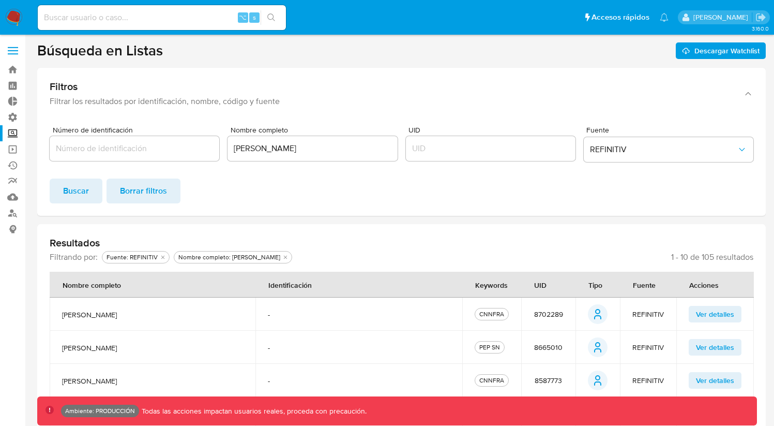
click at [128, 148] on input "Número de identificación" at bounding box center [135, 148] width 170 height 13
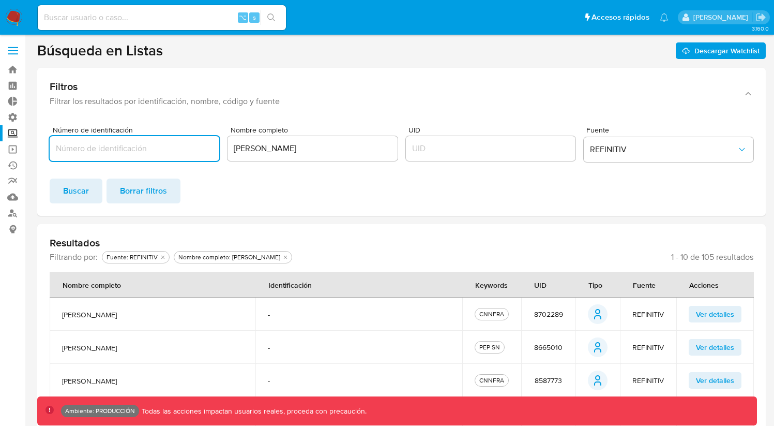
drag, startPoint x: 292, startPoint y: 152, endPoint x: 156, endPoint y: 149, distance: 135.6
click at [158, 149] on div "Número de identificación Nombre completo Lei Zhang UID Fuente REFINITIV" at bounding box center [402, 146] width 704 height 40
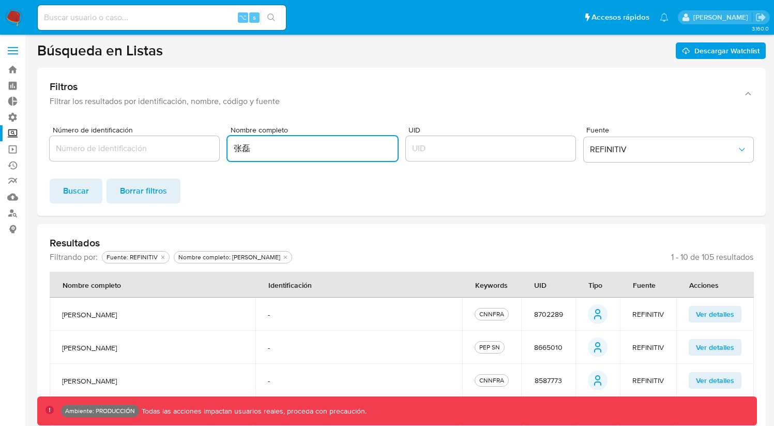
type input "张磊"
click at [278, 175] on form "Número de identificación Nombre completo 张磊 UID Fuente REFINITIV Buscar Borrar …" at bounding box center [402, 164] width 704 height 77
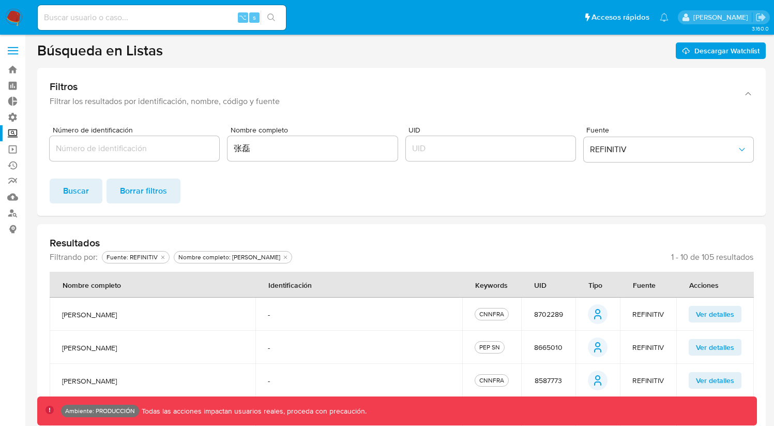
click at [89, 192] on button "Buscar" at bounding box center [76, 190] width 53 height 25
